Goal: Share content: Share content

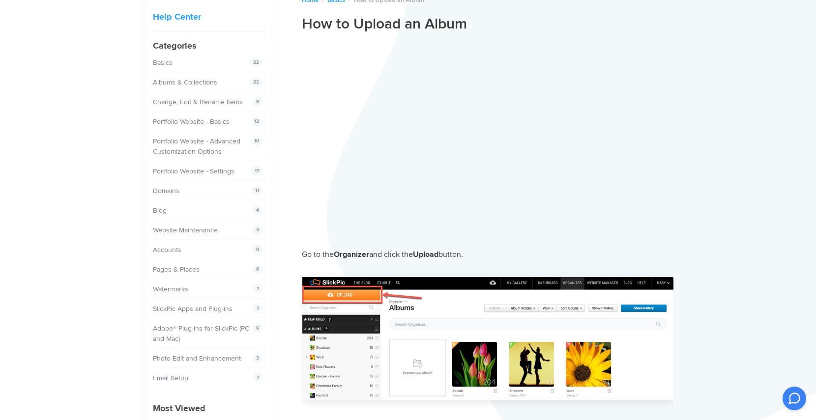
scroll to position [197, 0]
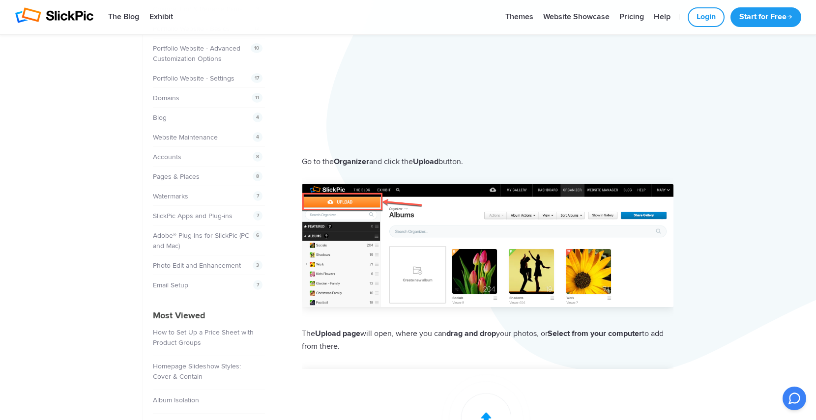
scroll to position [98, 0]
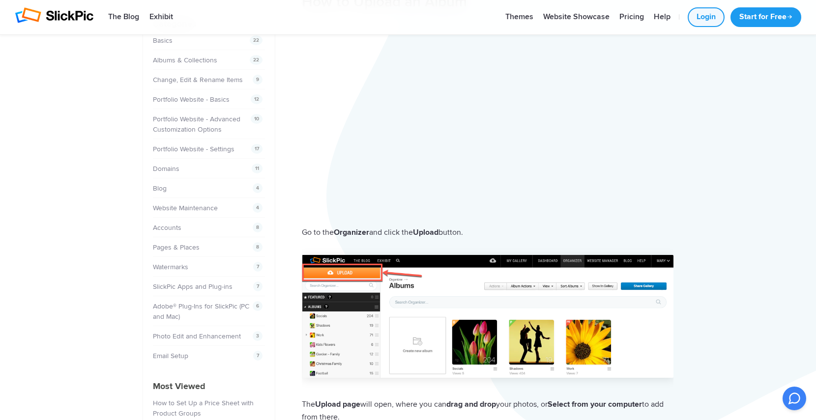
click at [695, 19] on link "Login" at bounding box center [706, 17] width 37 height 20
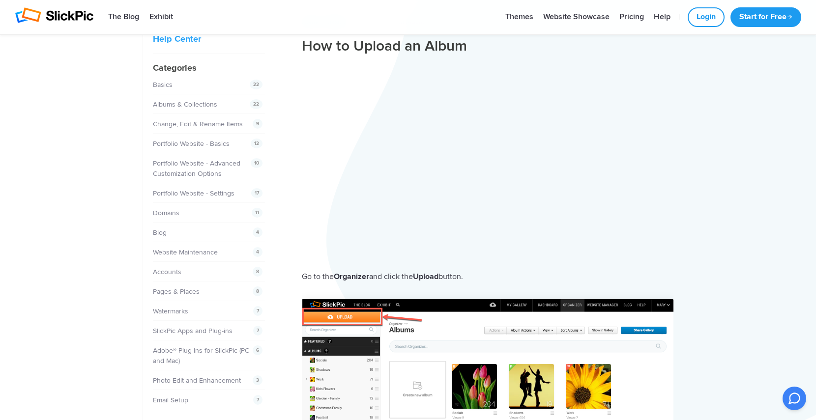
scroll to position [0, 0]
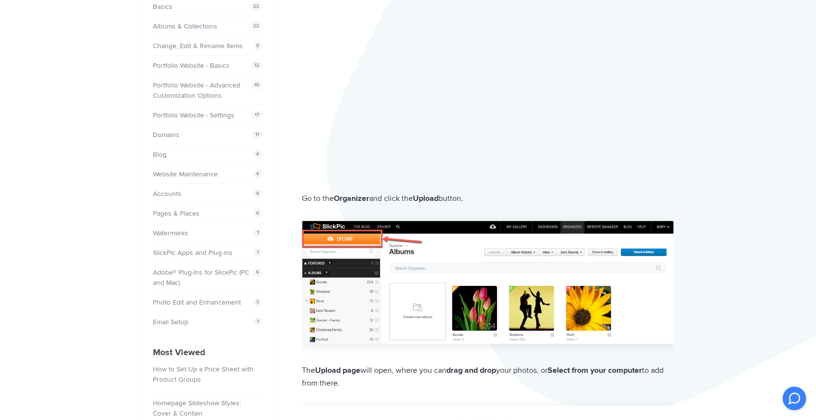
scroll to position [147, 0]
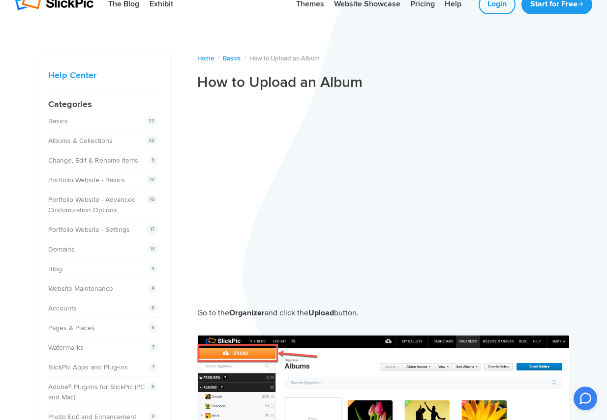
scroll to position [0, 0]
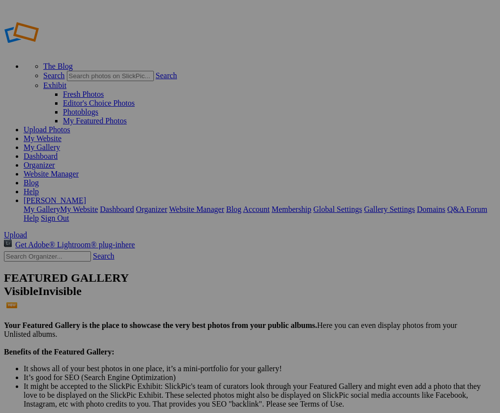
type input "Noy and [PERSON_NAME] party -2025-09-04-1329"
drag, startPoint x: 281, startPoint y: 189, endPoint x: 264, endPoint y: 152, distance: 40.0
click at [0, 0] on img at bounding box center [0, 0] width 0 height 0
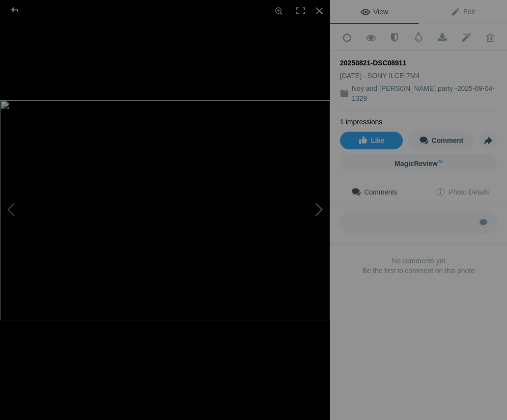
click at [266, 183] on button at bounding box center [294, 210] width 74 height 151
click at [11, 8] on div at bounding box center [14, 10] width 35 height 20
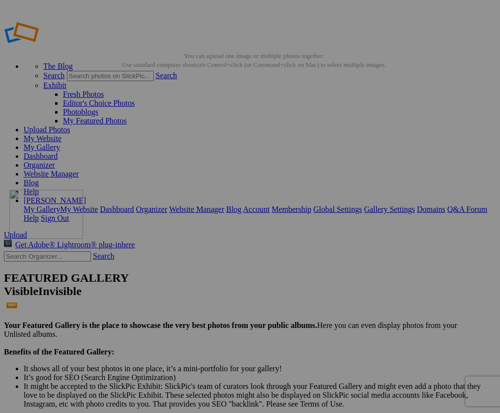
drag, startPoint x: 144, startPoint y: 255, endPoint x: 151, endPoint y: 278, distance: 23.8
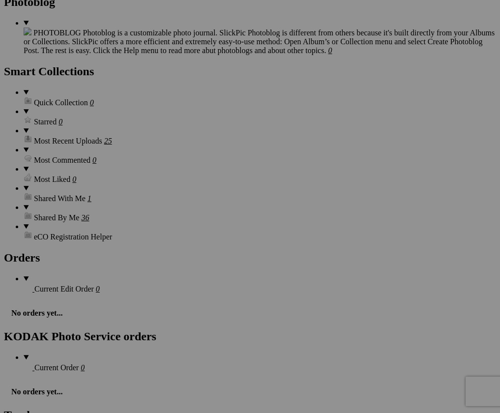
scroll to position [1868, 0]
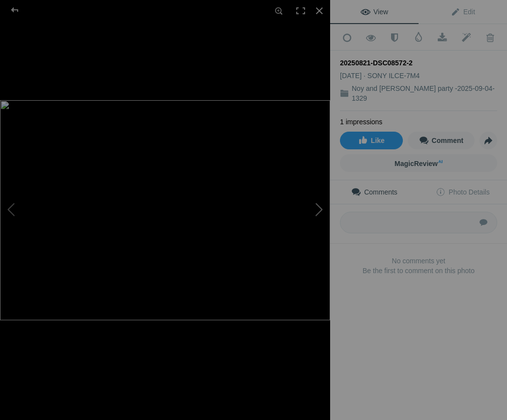
click at [317, 207] on button at bounding box center [294, 210] width 74 height 151
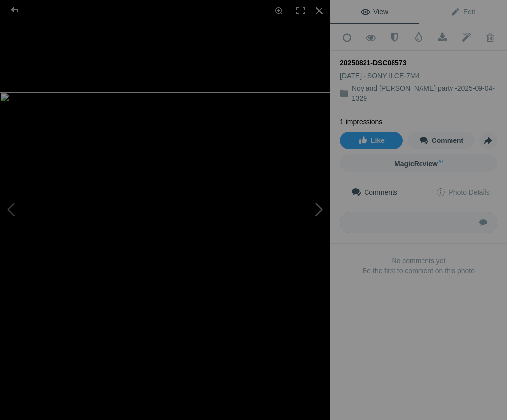
click at [317, 207] on button at bounding box center [294, 210] width 74 height 151
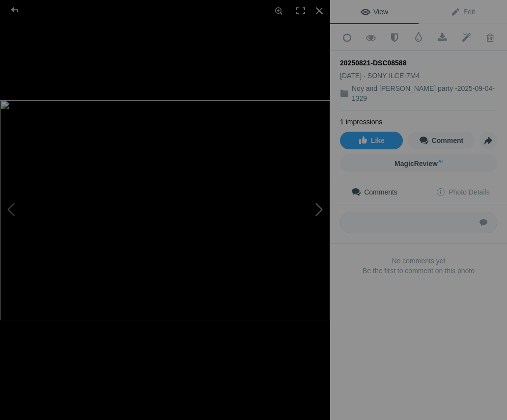
click at [317, 207] on button at bounding box center [294, 210] width 74 height 151
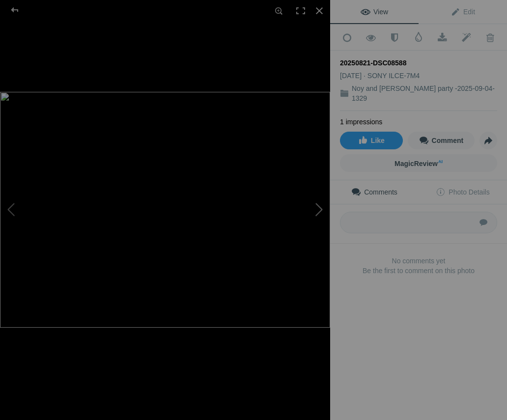
click at [317, 207] on button at bounding box center [294, 210] width 74 height 151
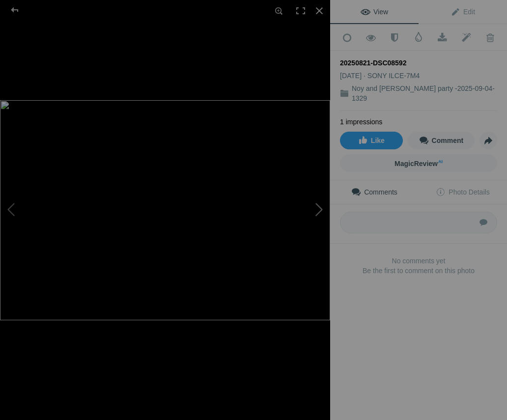
click at [317, 207] on button at bounding box center [294, 210] width 74 height 151
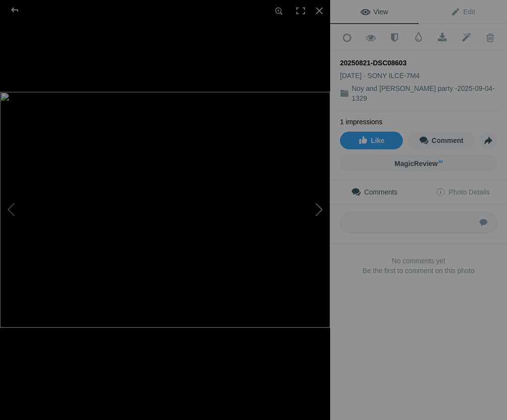
click at [318, 207] on button at bounding box center [294, 210] width 74 height 151
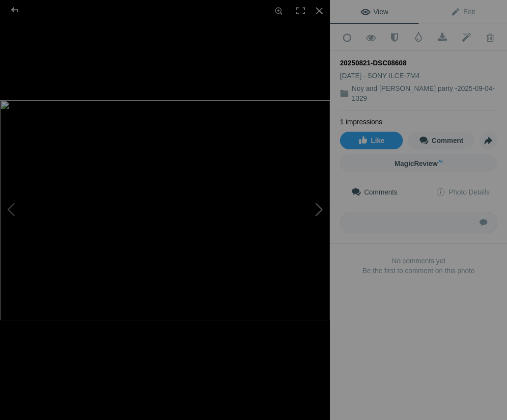
click at [318, 207] on button at bounding box center [294, 210] width 74 height 151
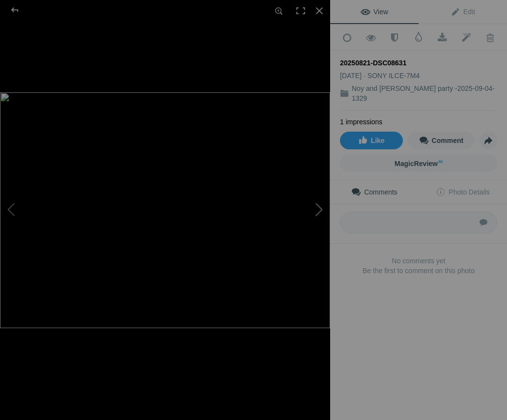
click at [318, 207] on button at bounding box center [294, 210] width 74 height 151
click at [321, 209] on button at bounding box center [294, 210] width 74 height 151
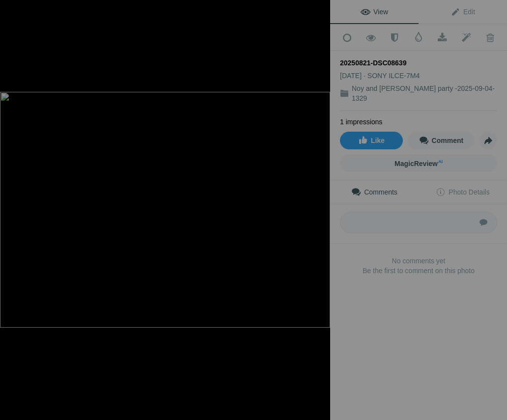
click at [321, 209] on button at bounding box center [294, 210] width 74 height 151
click at [198, 54] on div at bounding box center [165, 210] width 330 height 420
click at [320, 9] on div at bounding box center [320, 11] width 22 height 22
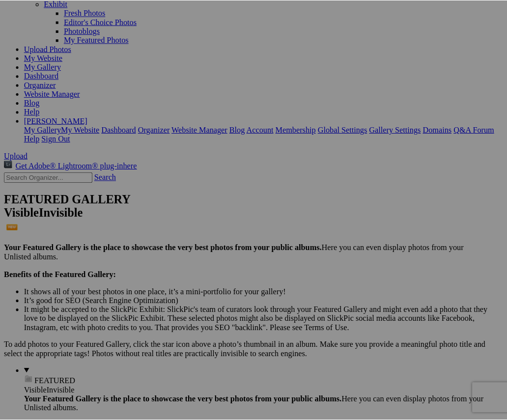
scroll to position [0, 0]
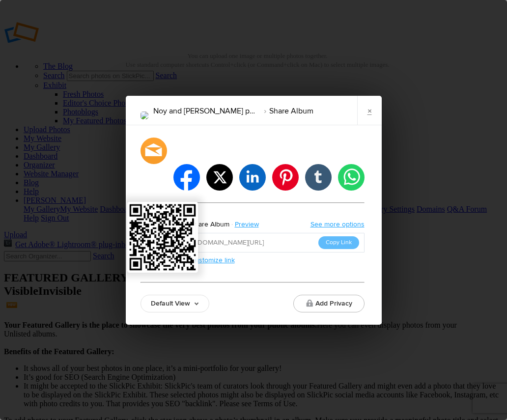
click at [155, 227] on img at bounding box center [162, 237] width 66 height 66
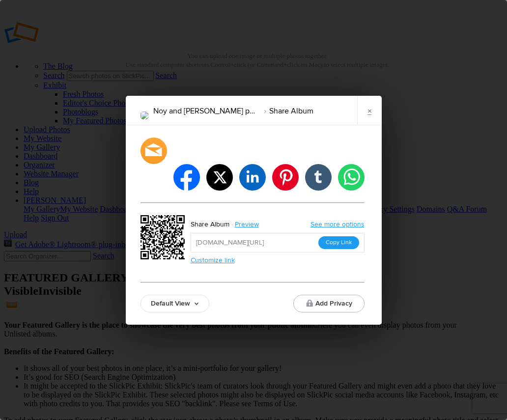
click at [346, 236] on button "Copy Link" at bounding box center [339, 242] width 41 height 13
click at [353, 163] on li "whatsapp" at bounding box center [351, 177] width 29 height 29
click at [154, 165] on div at bounding box center [153, 150] width 29 height 29
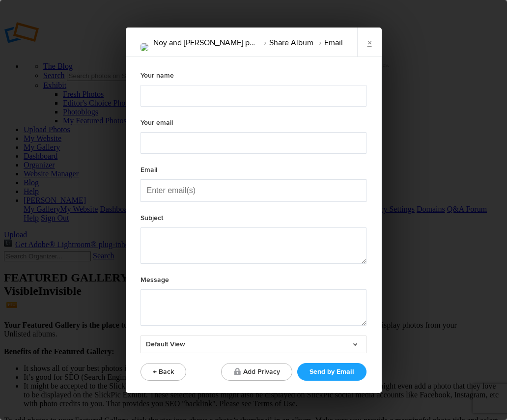
type textarea "Check out "Noy and Yehuda Engagment party -2025-09-04-1329" album!"
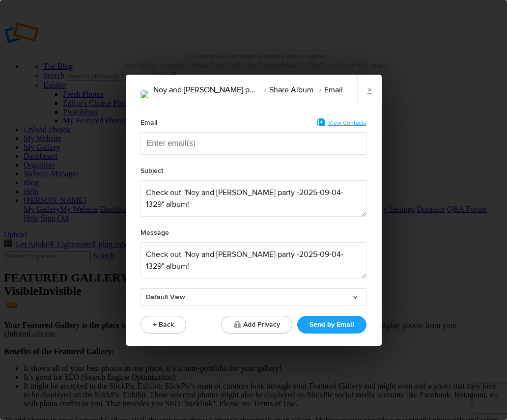
click at [161, 144] on input "Enter email(s)" at bounding box center [196, 144] width 98 height 22
type input "msilverphoto@gmail.com"
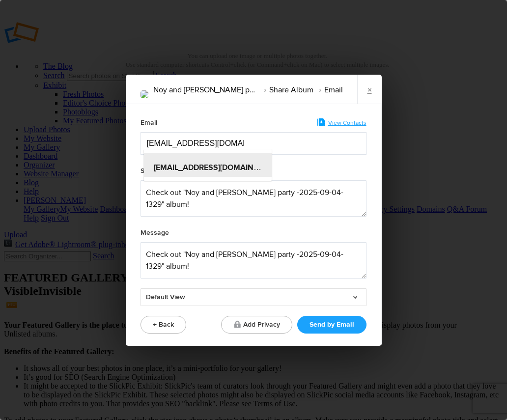
click at [238, 173] on div "msilverphoto@gmail.com" at bounding box center [208, 165] width 128 height 24
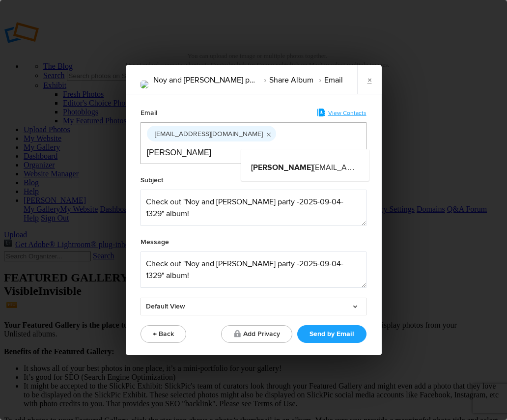
type input "michele"
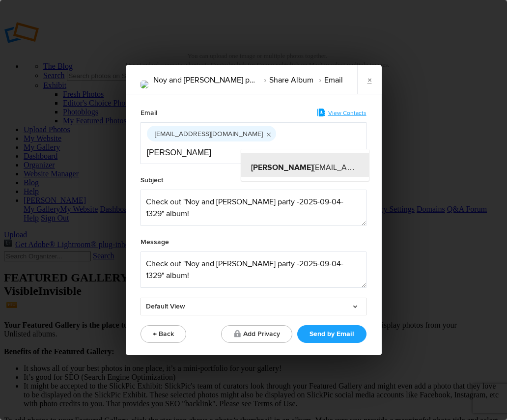
click at [286, 164] on span "michele silverphotography@gmail.com" at bounding box center [344, 168] width 187 height 10
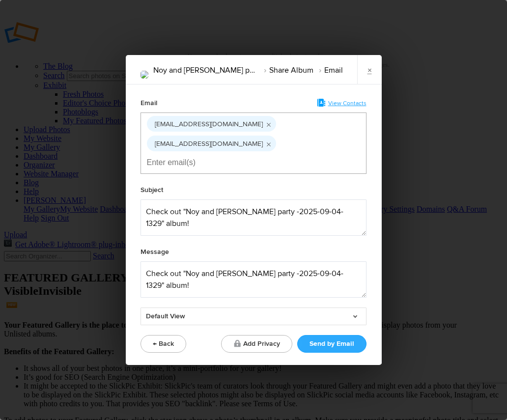
click at [333, 344] on button "Send by Email" at bounding box center [331, 344] width 69 height 18
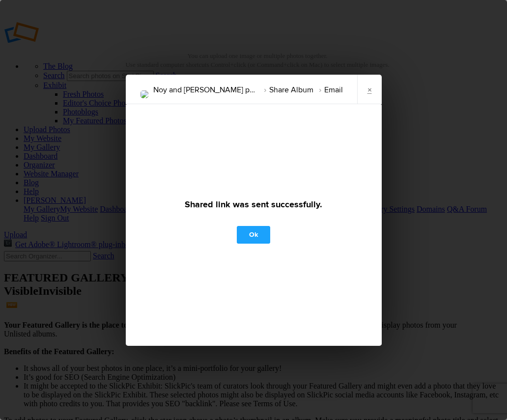
drag, startPoint x: 257, startPoint y: 231, endPoint x: 253, endPoint y: 251, distance: 20.6
click at [257, 231] on link "Ok" at bounding box center [253, 235] width 33 height 18
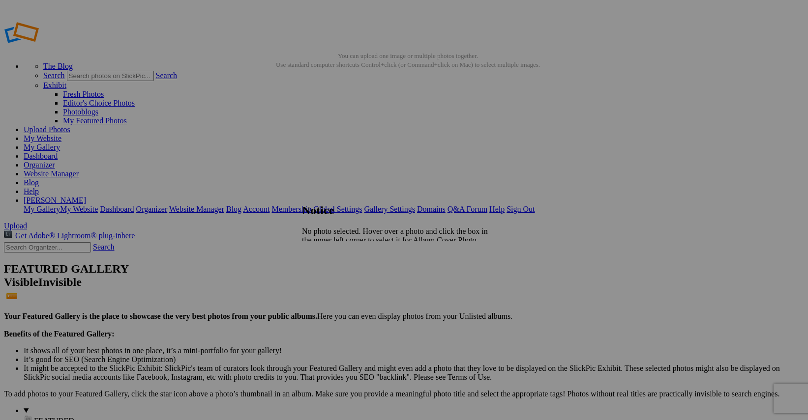
click at [320, 254] on span "Close" at bounding box center [311, 257] width 18 height 8
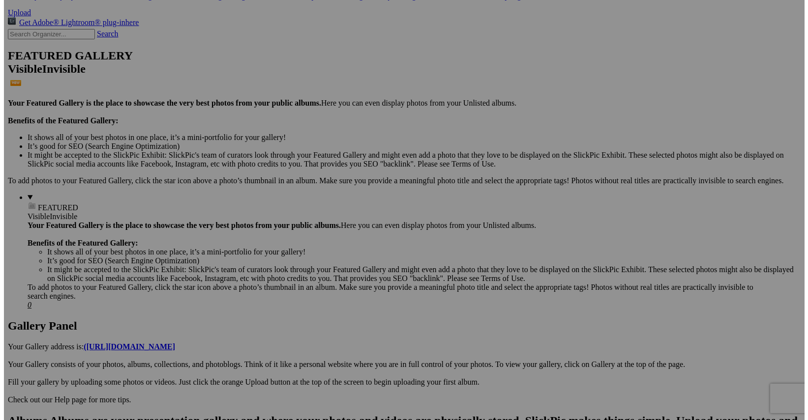
scroll to position [344, 0]
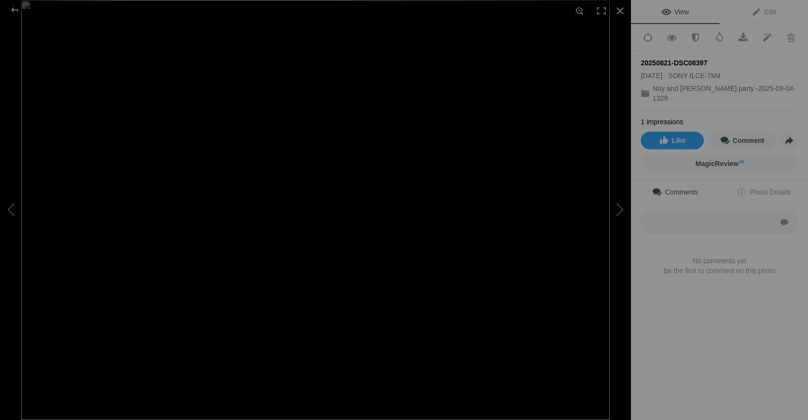
click at [743, 331] on div "View Edit Add to Quick Collection Remove from Quick Collection Hide from Public…" at bounding box center [719, 210] width 177 height 420
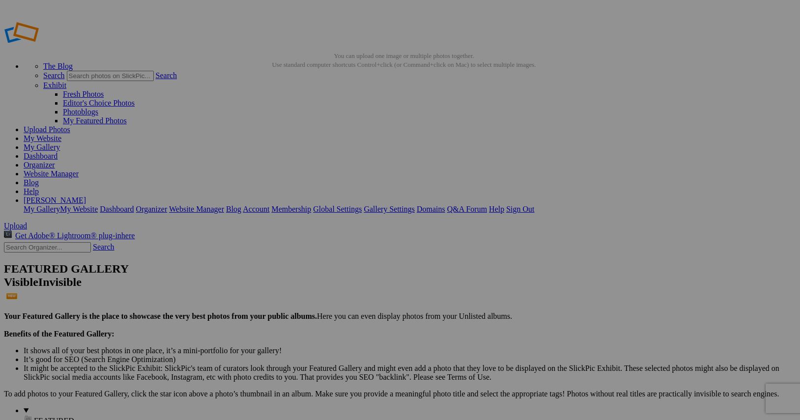
click at [320, 247] on span "Close" at bounding box center [311, 248] width 18 height 8
drag, startPoint x: 234, startPoint y: 99, endPoint x: 251, endPoint y: 119, distance: 26.5
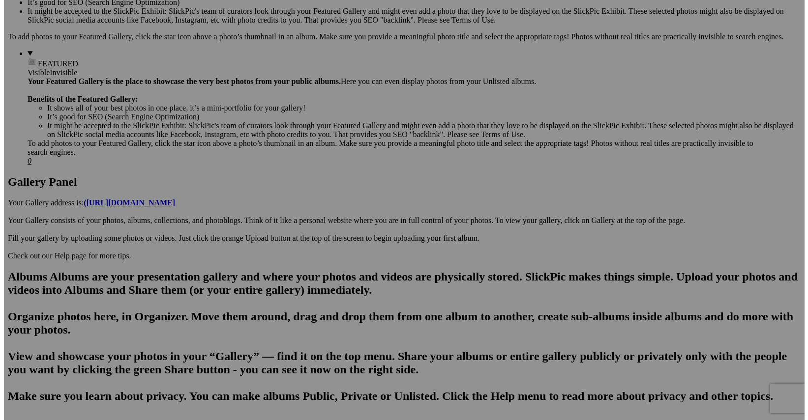
scroll to position [344, 0]
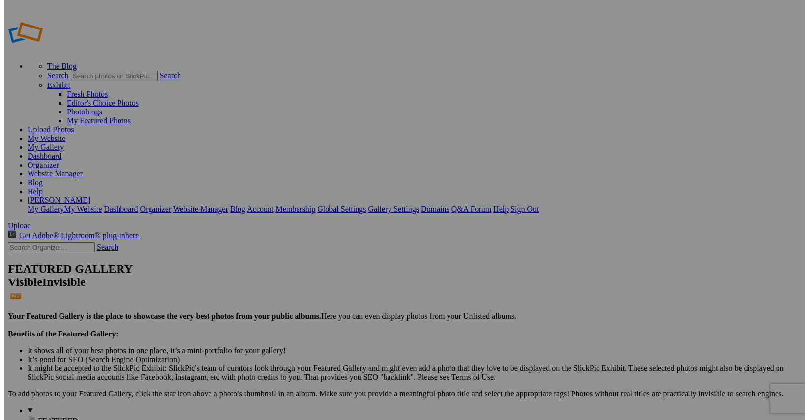
scroll to position [344, 0]
